Goal: Transaction & Acquisition: Purchase product/service

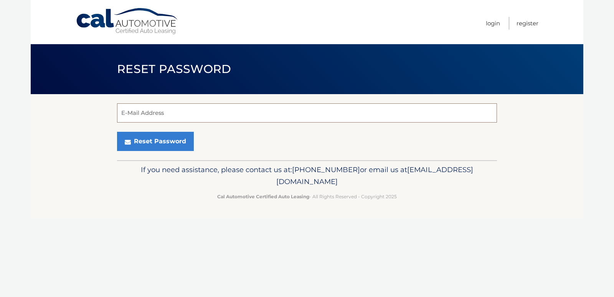
click at [121, 111] on input "E-Mail Address" at bounding box center [307, 112] width 380 height 19
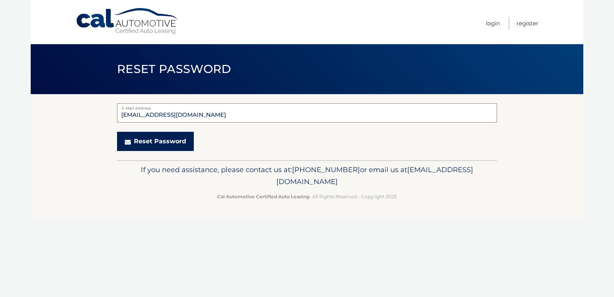
type input "haffam@comcast.net"
click at [158, 140] on button "Reset Password" at bounding box center [155, 141] width 77 height 19
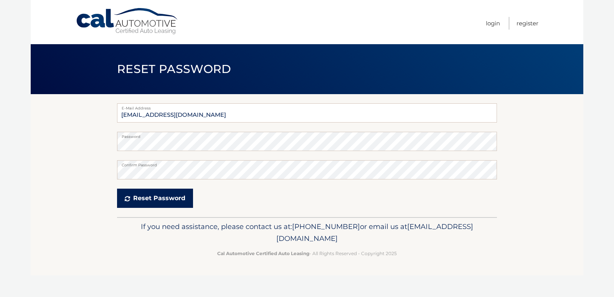
click at [149, 198] on button "Reset Password" at bounding box center [155, 197] width 76 height 19
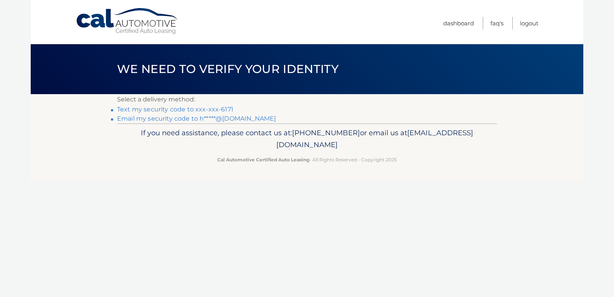
click at [140, 108] on link "Text my security code to xxx-xxx-6171" at bounding box center [175, 109] width 116 height 7
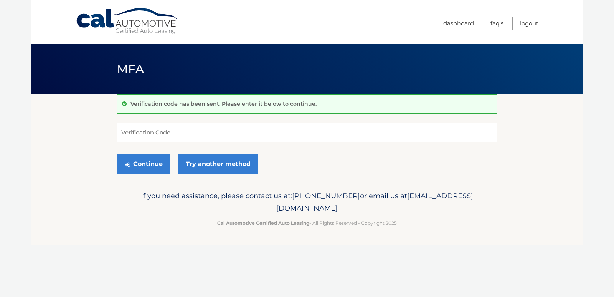
click at [122, 133] on input "Verification Code" at bounding box center [307, 132] width 380 height 19
type input "142098"
click at [137, 163] on button "Continue" at bounding box center [143, 163] width 53 height 19
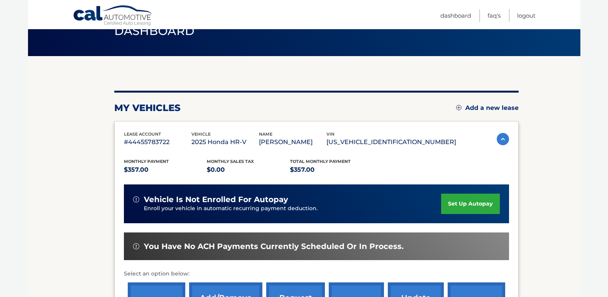
scroll to position [154, 0]
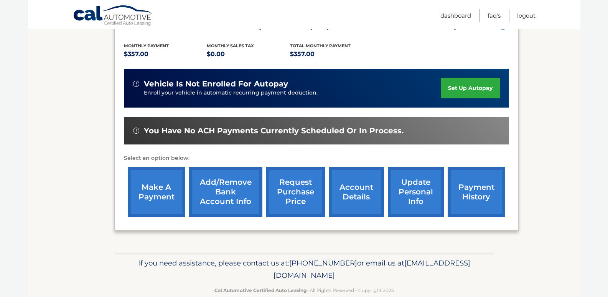
click at [165, 191] on link "make a payment" at bounding box center [157, 192] width 58 height 50
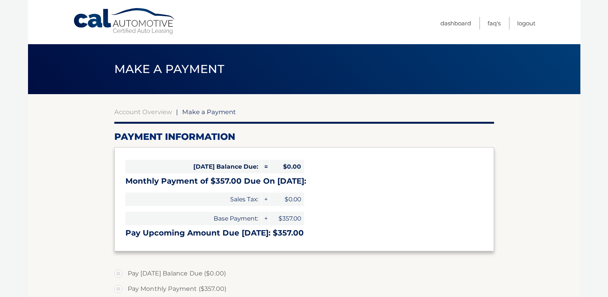
select select "YjlmMWIyMzctODI2ZS00ZjI5LTkwODUtZTBiYTRlOWJlYmMz"
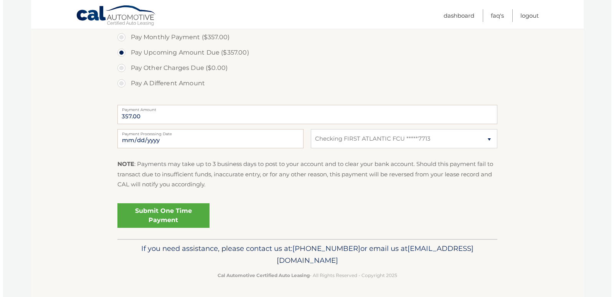
scroll to position [252, 0]
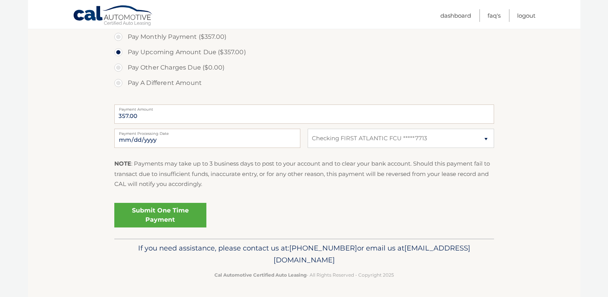
click at [158, 214] on link "Submit One Time Payment" at bounding box center [160, 215] width 92 height 25
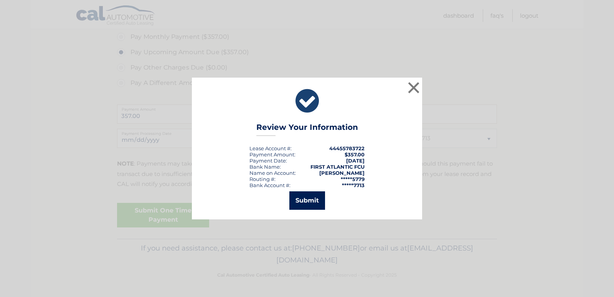
click at [306, 198] on button "Submit" at bounding box center [307, 200] width 36 height 18
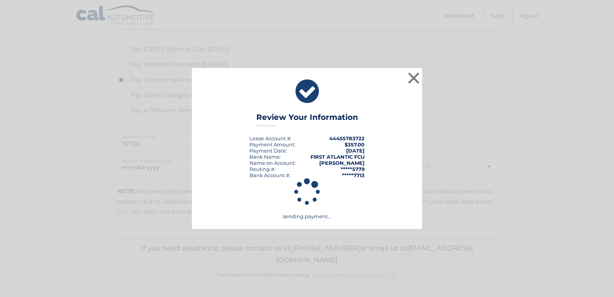
scroll to position [224, 0]
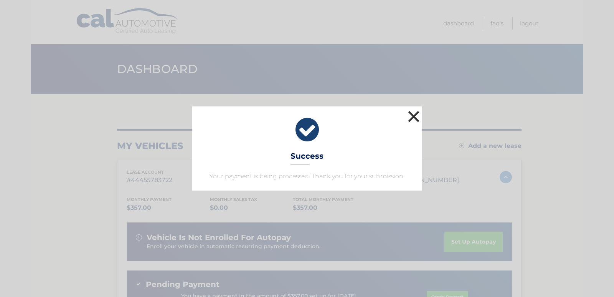
click at [411, 117] on button "×" at bounding box center [413, 116] width 15 height 15
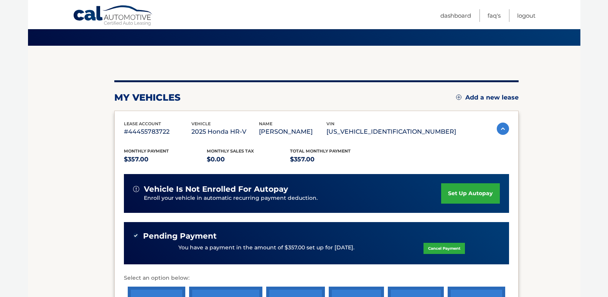
scroll to position [183, 0]
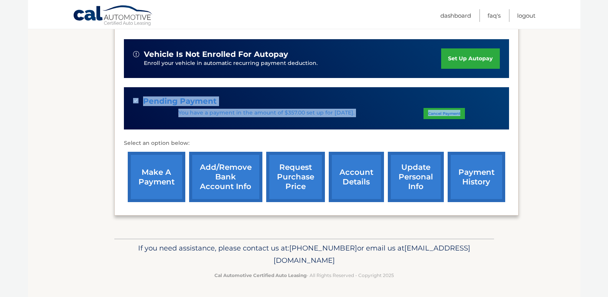
drag, startPoint x: 124, startPoint y: 81, endPoint x: 507, endPoint y: 123, distance: 385.3
click at [507, 123] on div "Monthly Payment $357.00 Monthly sales Tax $0.00 Total Monthly Payment $357.00 v…" at bounding box center [316, 103] width 385 height 203
click at [525, 15] on link "Logout" at bounding box center [526, 15] width 18 height 13
